Goal: Find specific page/section: Find specific page/section

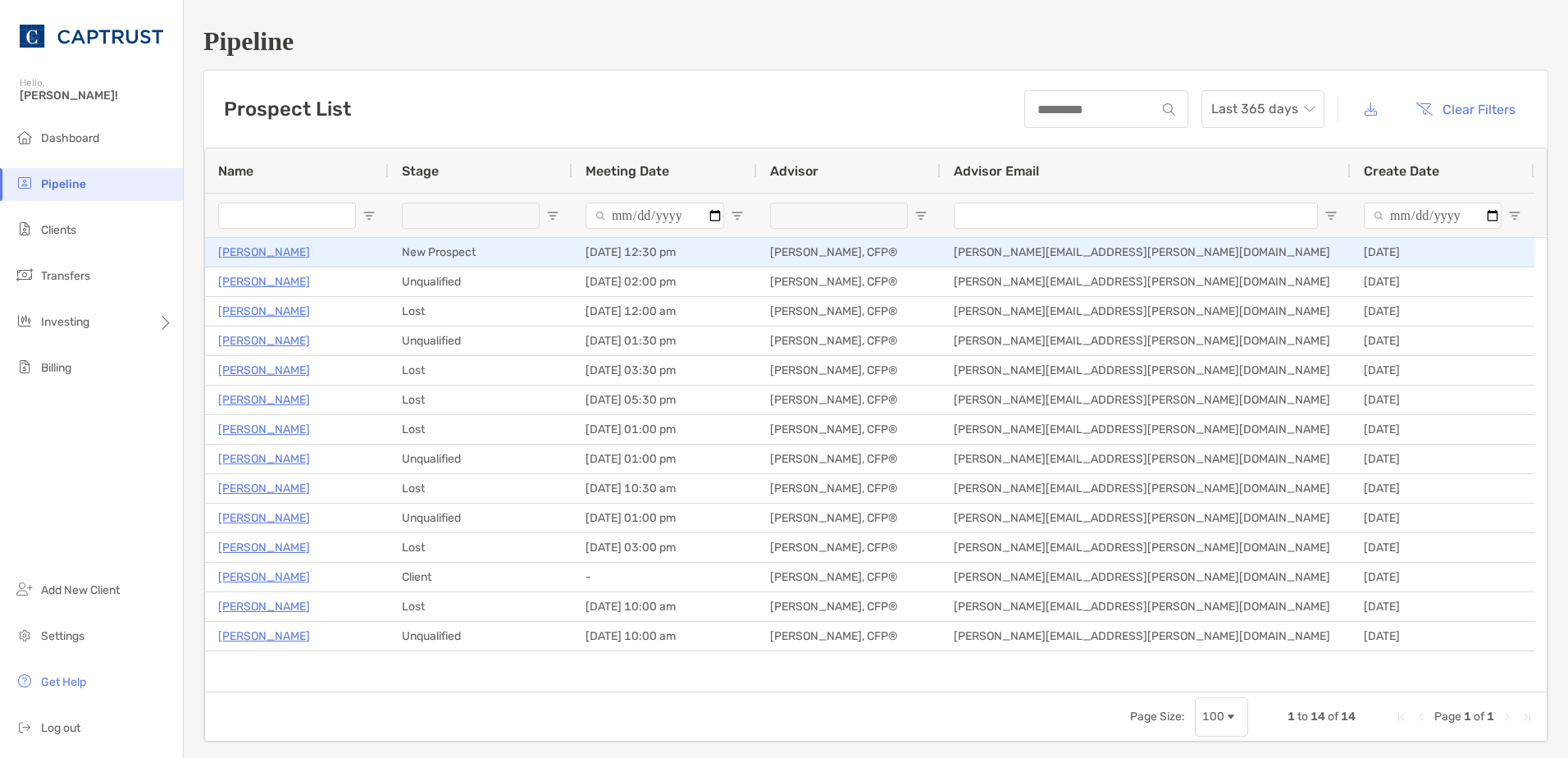
click at [264, 251] on p "[PERSON_NAME]" at bounding box center [264, 252] width 92 height 21
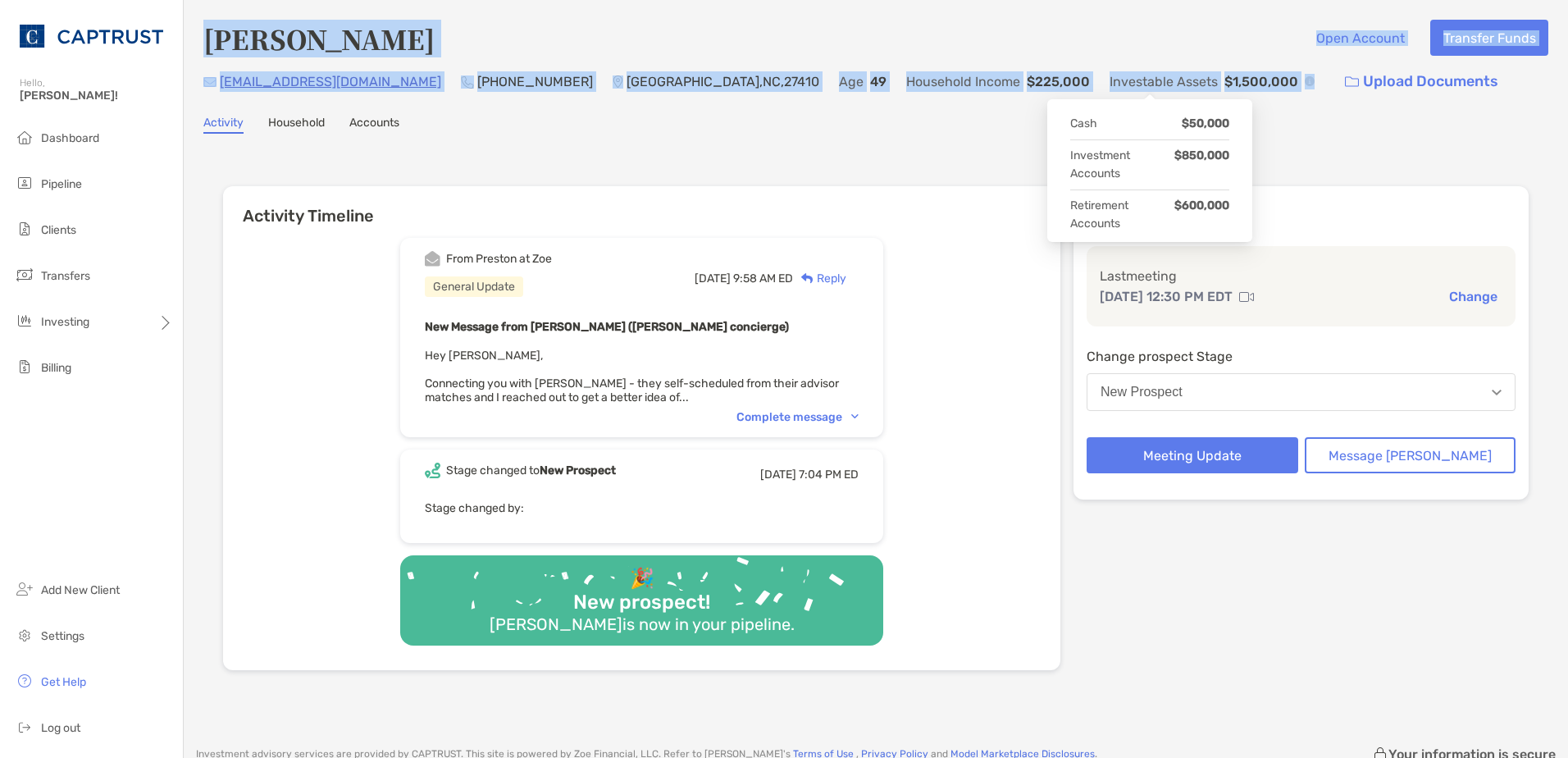
drag, startPoint x: 200, startPoint y: 20, endPoint x: 1152, endPoint y: 86, distance: 954.3
click at [1152, 86] on div "[PERSON_NAME] Open Account Transfer Funds [EMAIL_ADDRESS][DOMAIN_NAME] (617) 71…" at bounding box center [876, 365] width 1384 height 730
copy div "[PERSON_NAME] Open Account Transfer Funds [EMAIL_ADDRESS][DOMAIN_NAME] (617) 71…"
